Goal: Task Accomplishment & Management: Use online tool/utility

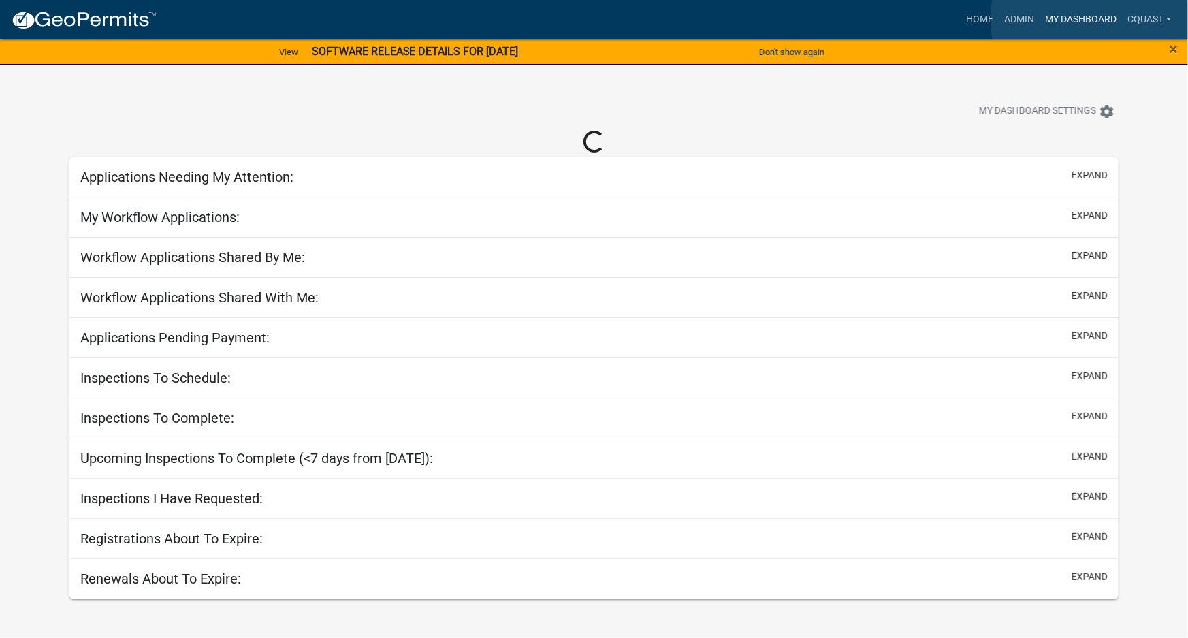
click at [1094, 20] on link "My Dashboard" at bounding box center [1081, 20] width 82 height 26
select select "1: 25"
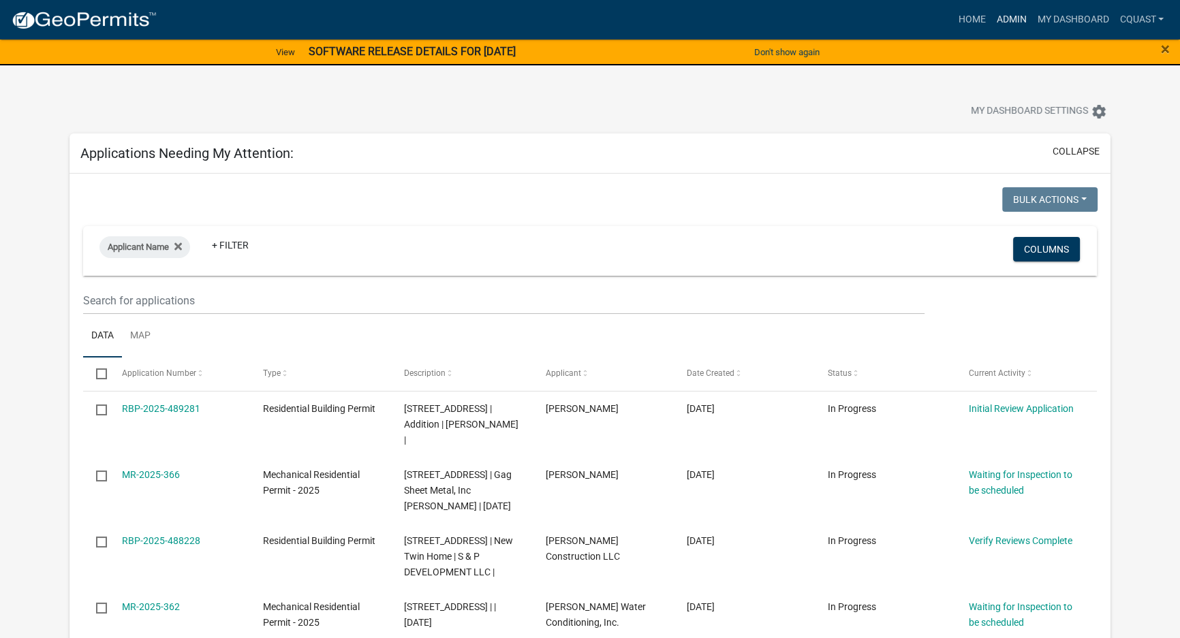
click at [1009, 16] on link "Admin" at bounding box center [1010, 20] width 41 height 26
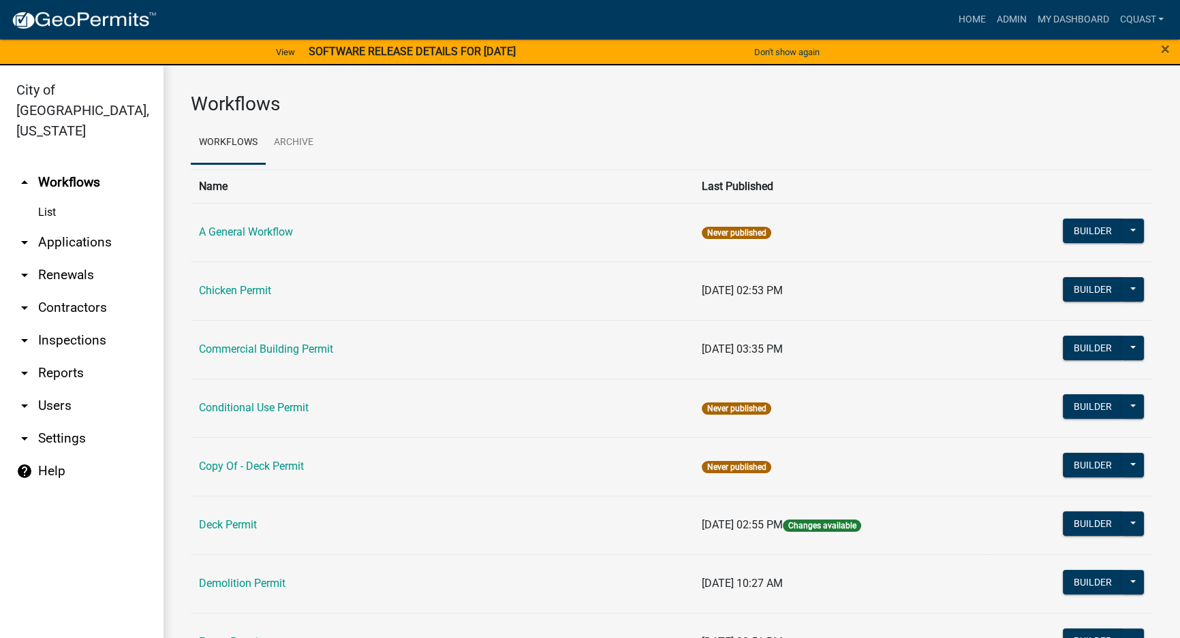
click at [92, 234] on link "arrow_drop_down Applications" at bounding box center [81, 242] width 163 height 33
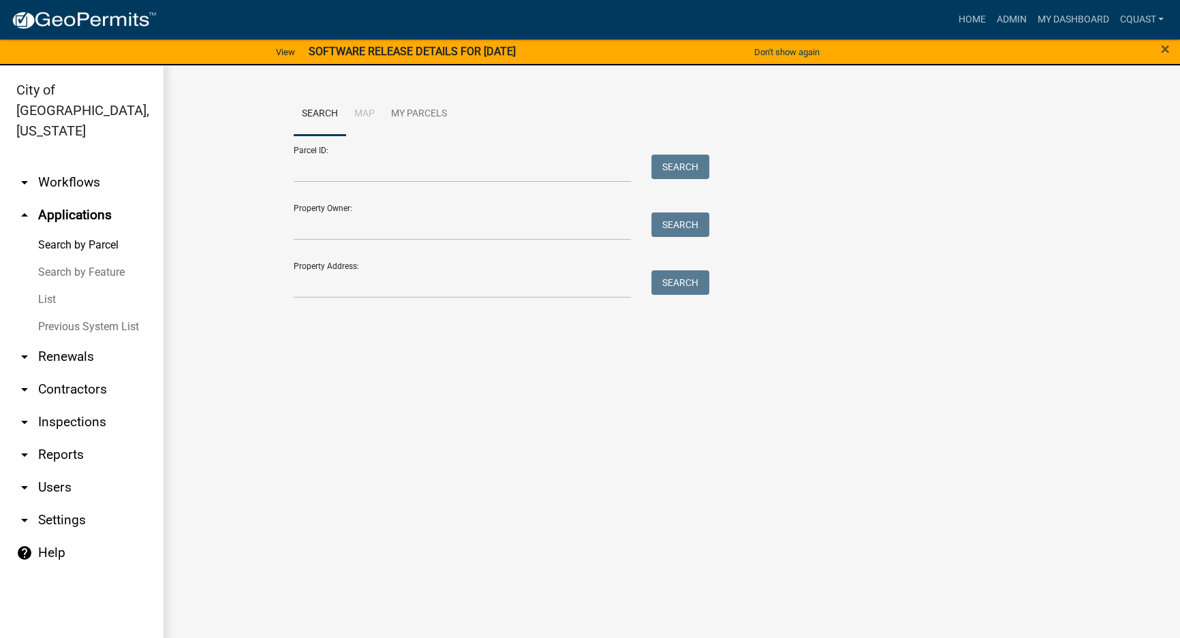
click at [48, 286] on link "List" at bounding box center [81, 299] width 163 height 27
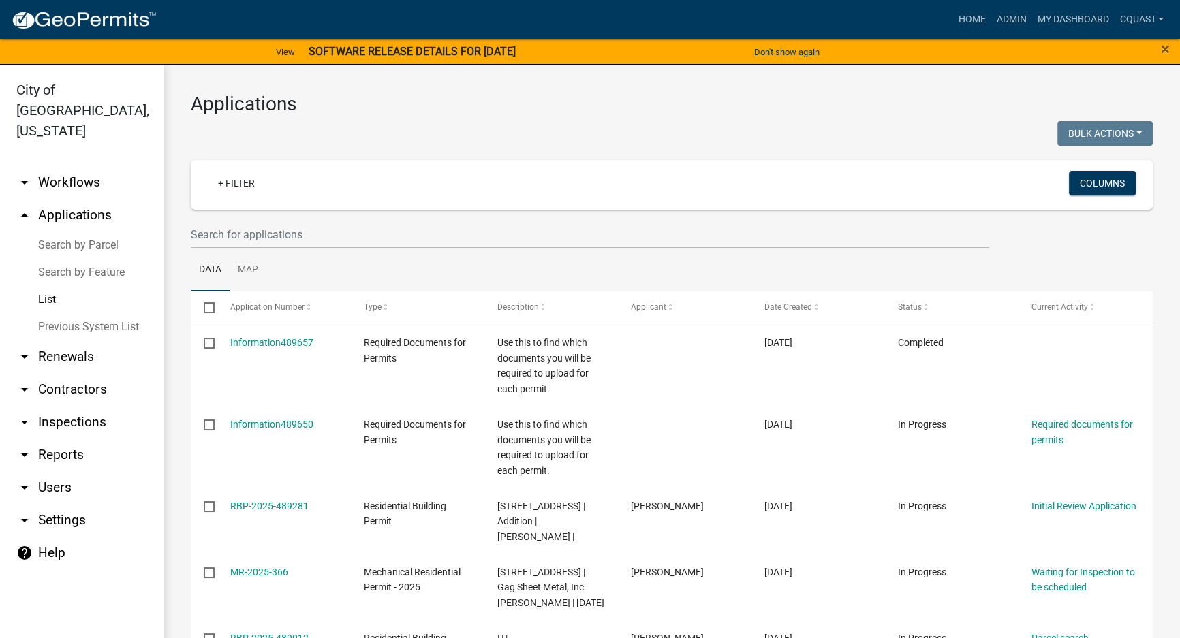
click at [57, 439] on link "arrow_drop_down Reports" at bounding box center [81, 455] width 163 height 33
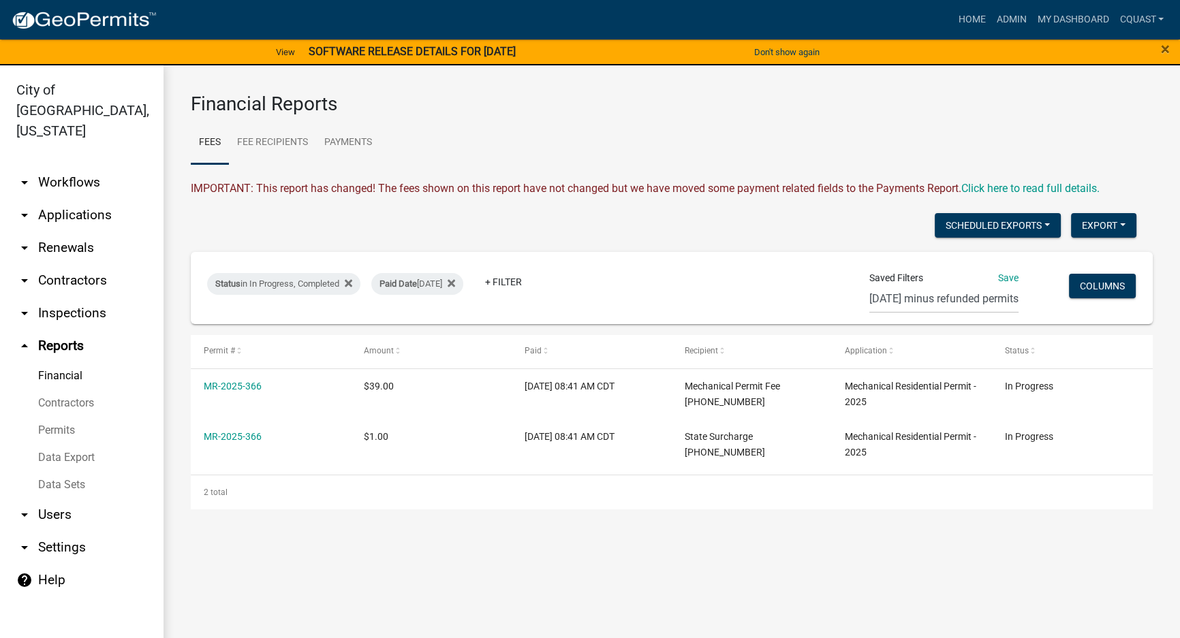
click at [736, 589] on main "Financial Reports Fees Fee Recipients Payments IMPORTANT: This report has chang…" at bounding box center [671, 359] width 1016 height 589
click at [1089, 223] on button "Export" at bounding box center [1103, 225] width 65 height 25
click at [1062, 259] on button "Excel Format (.xlsx)" at bounding box center [1072, 261] width 127 height 33
